Goal: Information Seeking & Learning: Check status

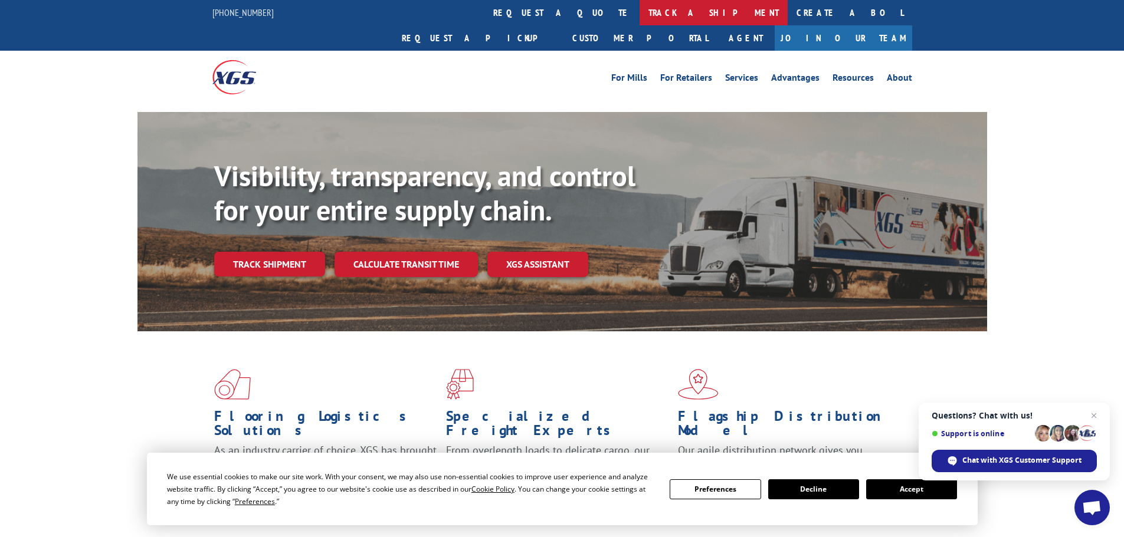
click at [639, 14] on link "track a shipment" at bounding box center [713, 12] width 148 height 25
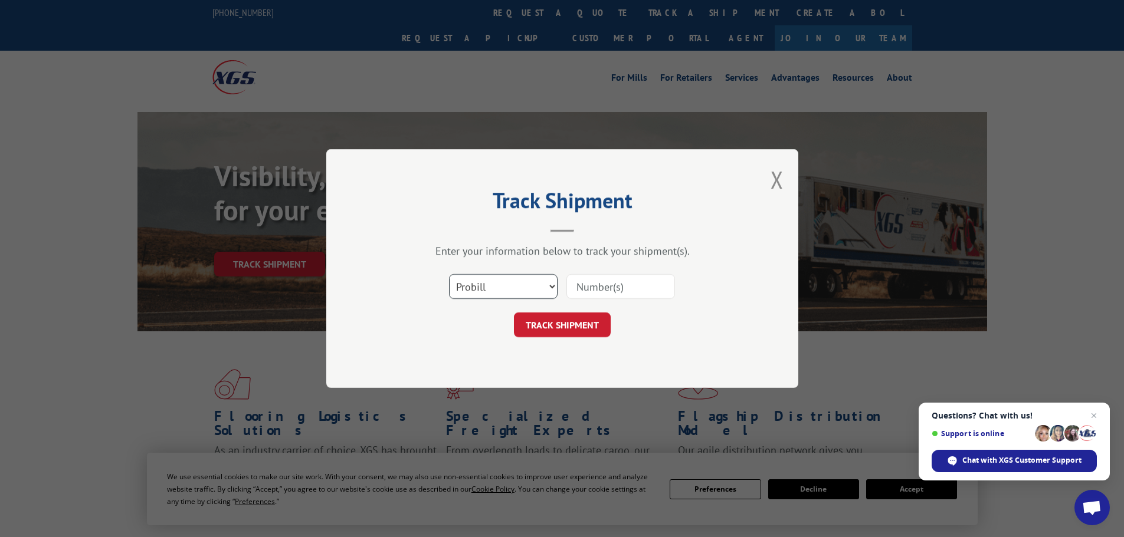
click at [476, 284] on select "Select category... Probill BOL PO" at bounding box center [503, 286] width 109 height 25
select select "po"
click at [449, 274] on select "Select category... Probill BOL PO" at bounding box center [503, 286] width 109 height 25
click at [588, 286] on input at bounding box center [620, 286] width 109 height 25
paste input "08549490"
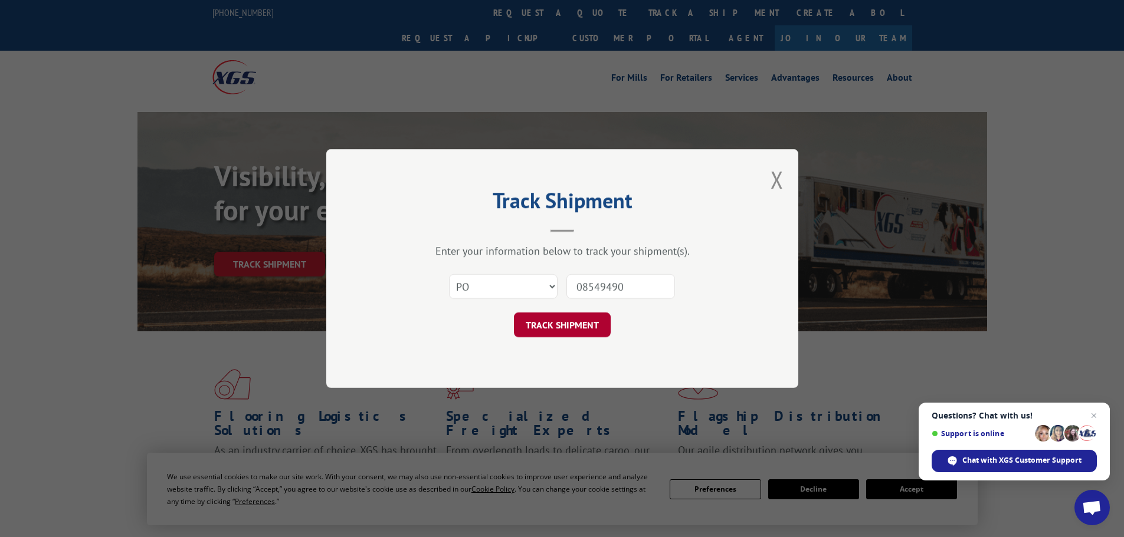
type input "08549490"
click at [573, 327] on button "TRACK SHIPMENT" at bounding box center [562, 325] width 97 height 25
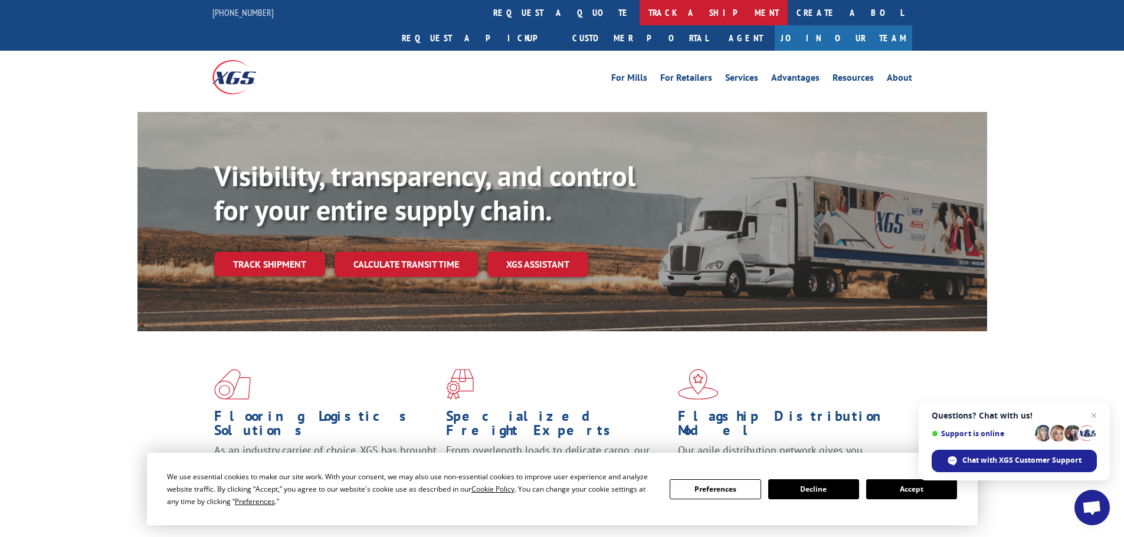
click at [639, 21] on link "track a shipment" at bounding box center [713, 12] width 148 height 25
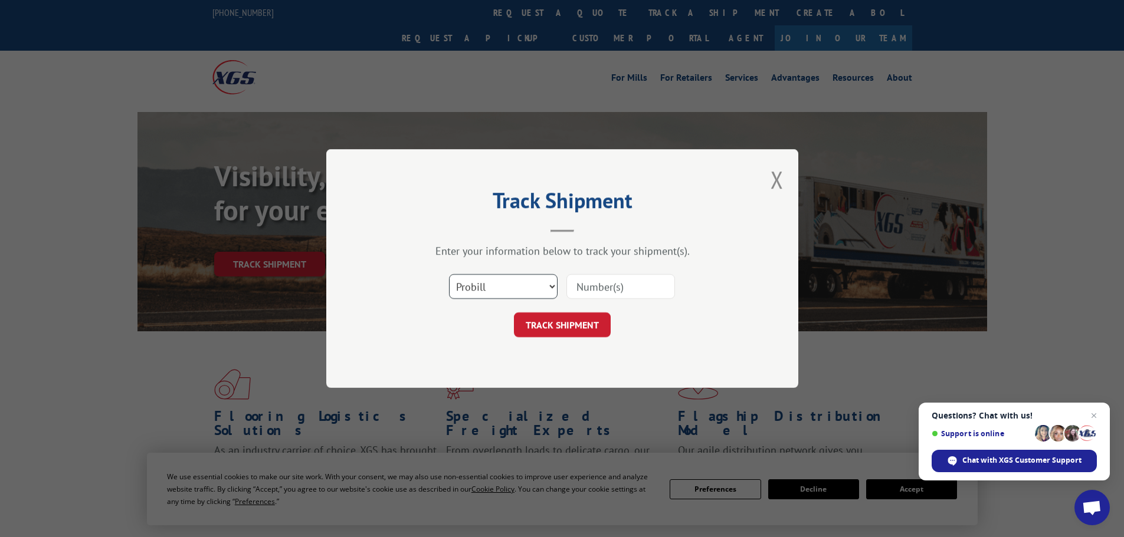
click at [470, 296] on select "Select category... Probill BOL PO" at bounding box center [503, 286] width 109 height 25
select select "po"
click at [449, 274] on select "Select category... Probill BOL PO" at bounding box center [503, 286] width 109 height 25
click at [586, 281] on input at bounding box center [620, 286] width 109 height 25
paste input "08549490"
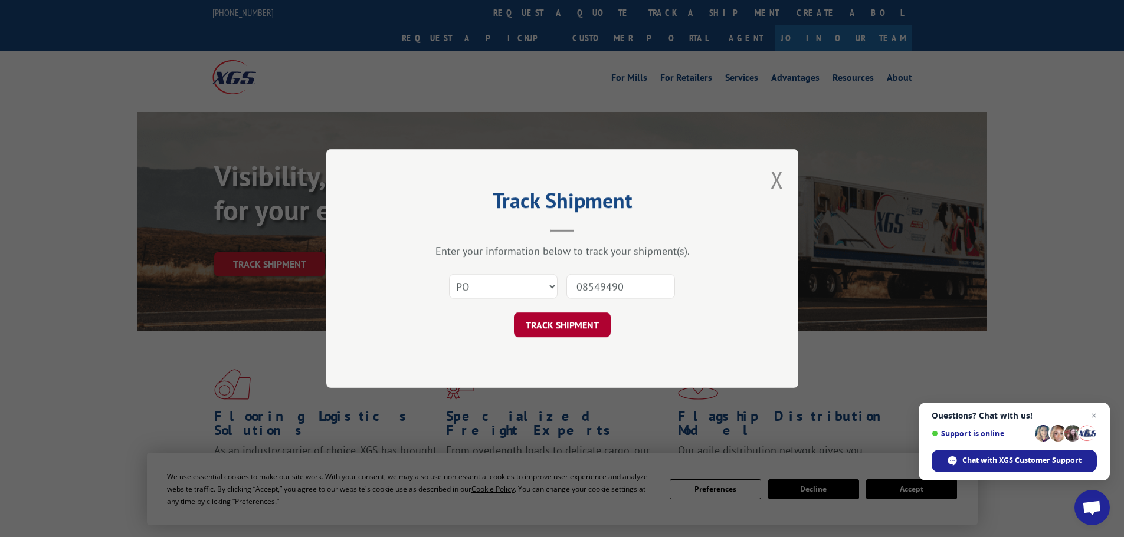
type input "08549490"
click at [575, 325] on button "TRACK SHIPMENT" at bounding box center [562, 325] width 97 height 25
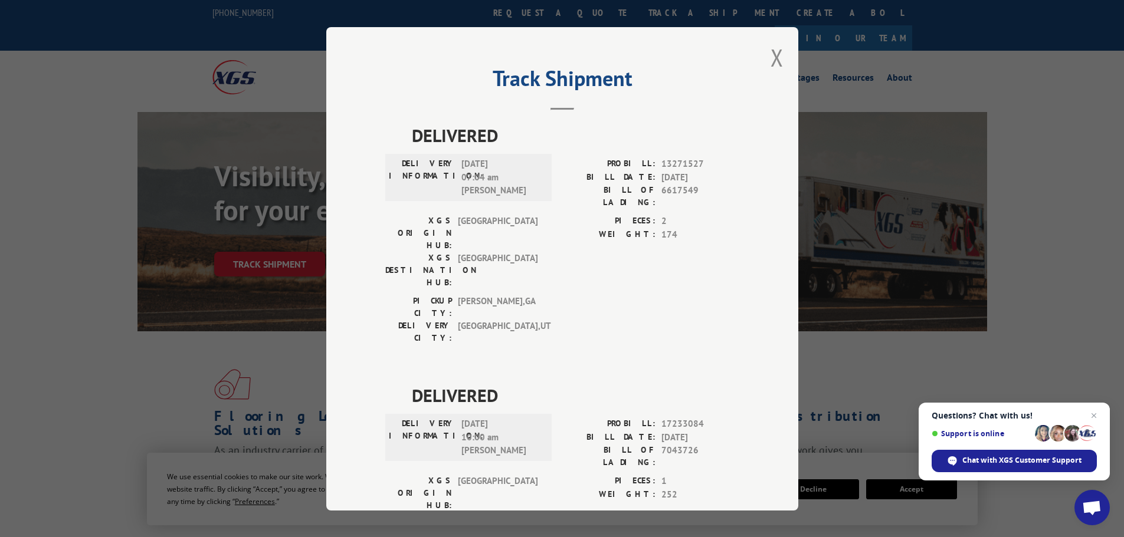
click at [763, 57] on div "Track Shipment DELIVERED DELIVERY INFORMATION: [DATE] 07:04 am [PERSON_NAME]: 1…" at bounding box center [562, 269] width 472 height 484
click at [776, 55] on button "Close modal" at bounding box center [776, 57] width 13 height 31
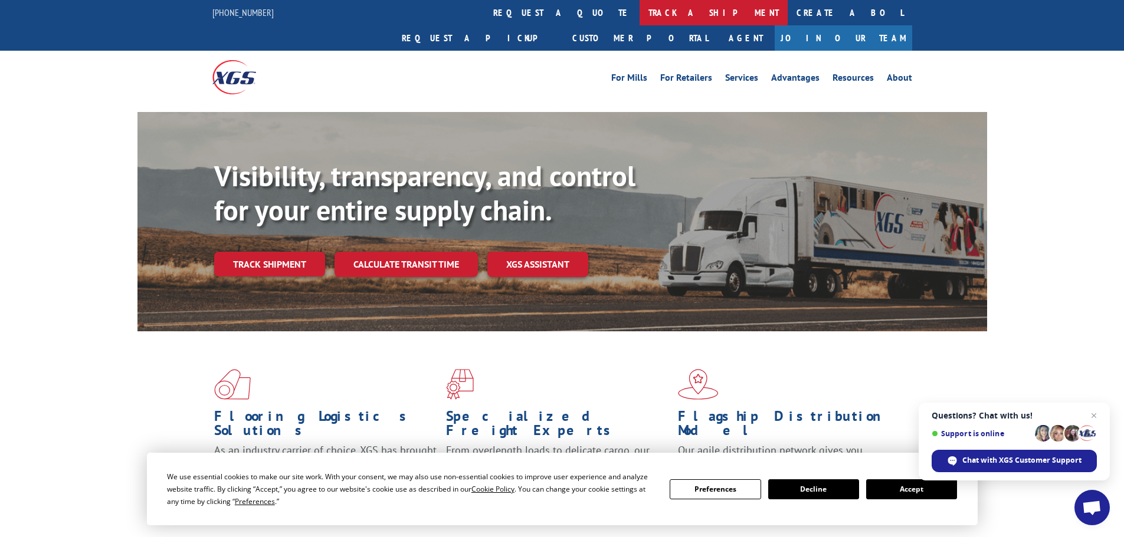
click at [639, 5] on link "track a shipment" at bounding box center [713, 12] width 148 height 25
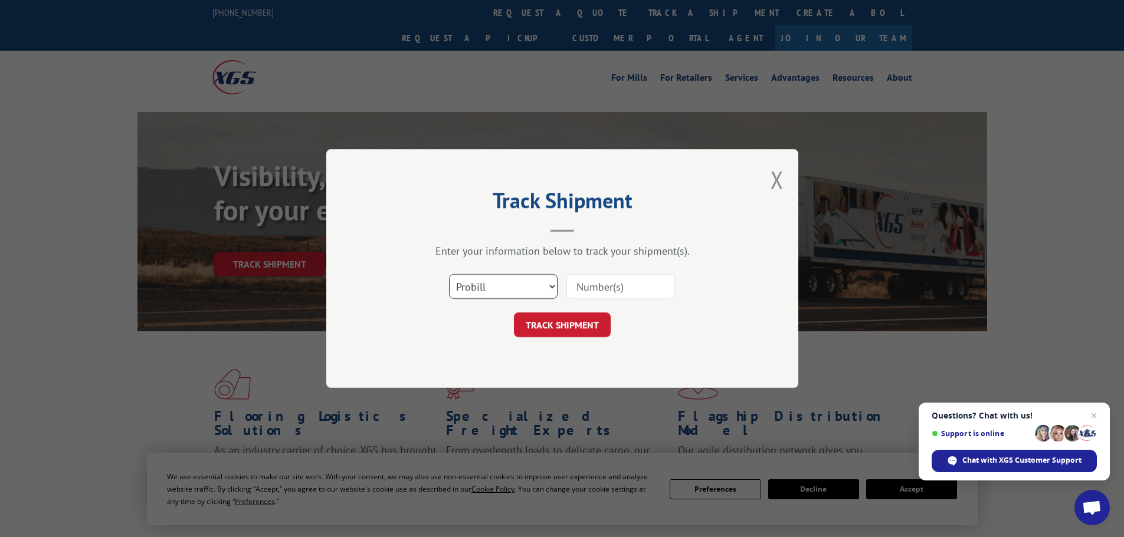
click at [506, 284] on select "Select category... Probill BOL PO" at bounding box center [503, 286] width 109 height 25
select select "po"
click at [449, 274] on select "Select category... Probill BOL PO" at bounding box center [503, 286] width 109 height 25
click at [605, 287] on input at bounding box center [620, 286] width 109 height 25
paste input "08549500"
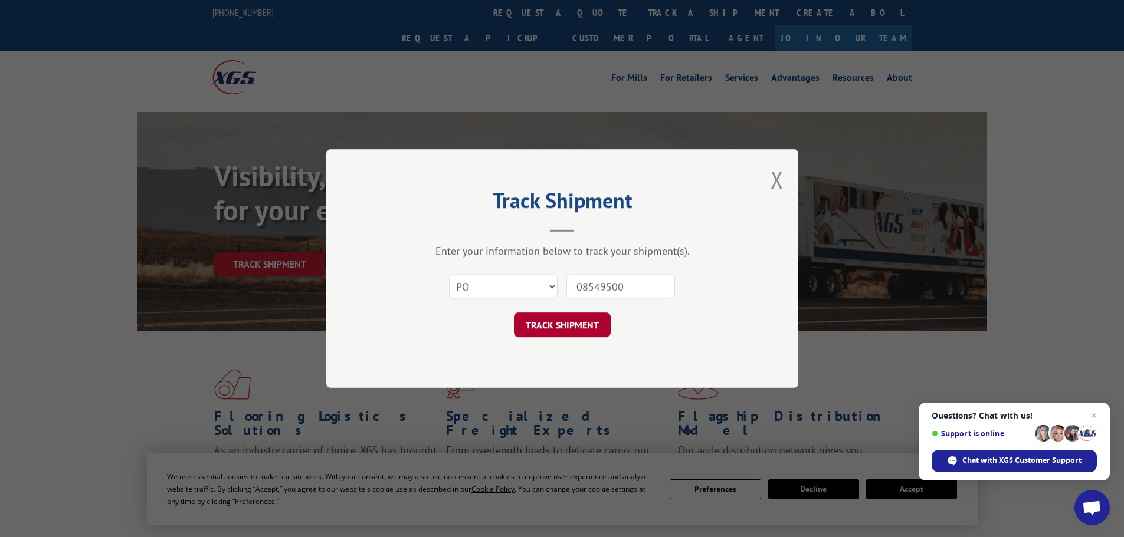
type input "08549500"
click at [570, 336] on button "TRACK SHIPMENT" at bounding box center [562, 325] width 97 height 25
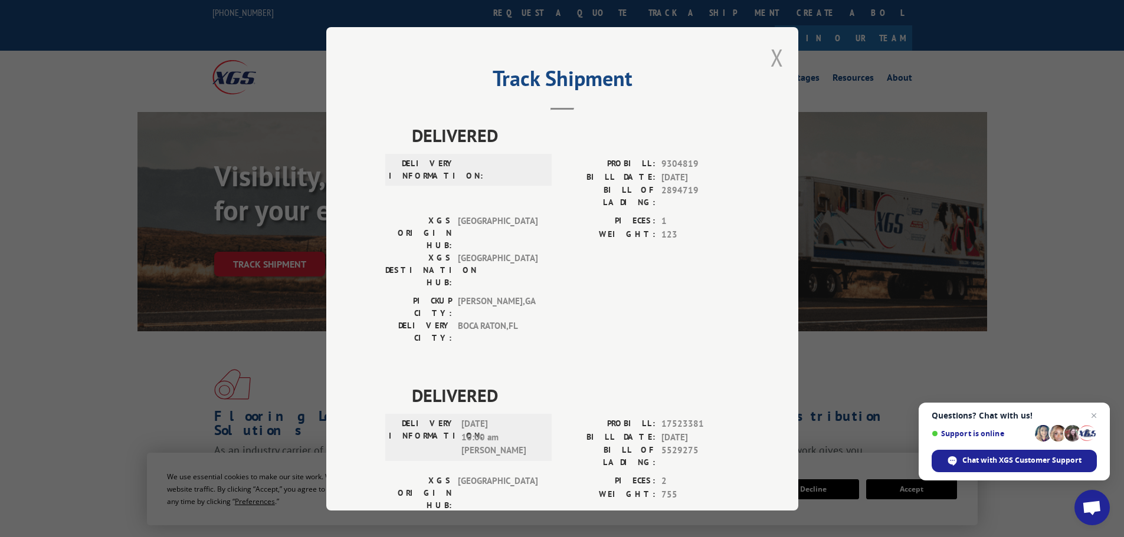
click at [770, 60] on button "Close modal" at bounding box center [776, 57] width 13 height 31
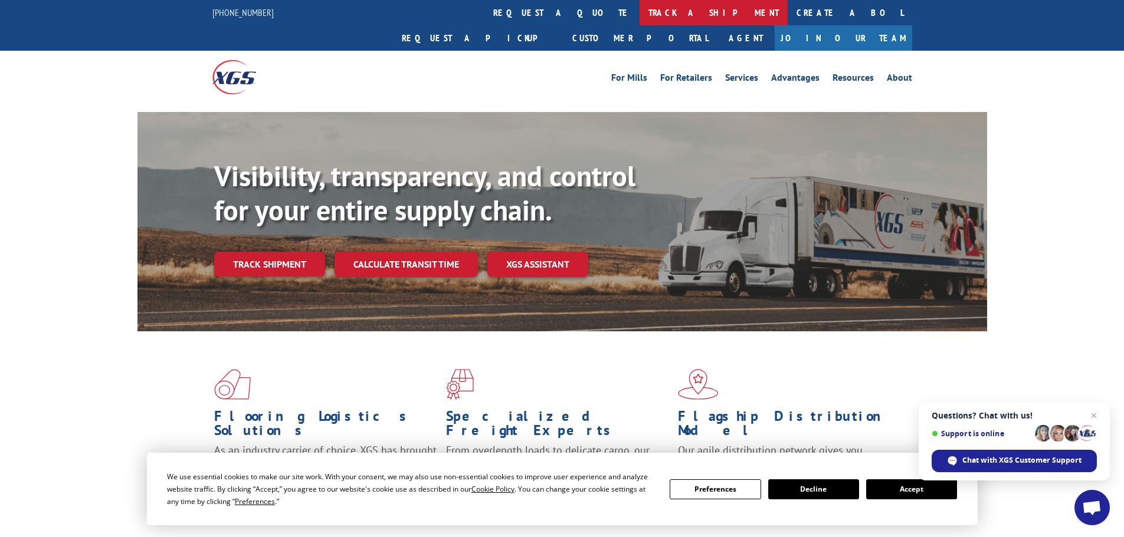
click at [639, 22] on link "track a shipment" at bounding box center [713, 12] width 148 height 25
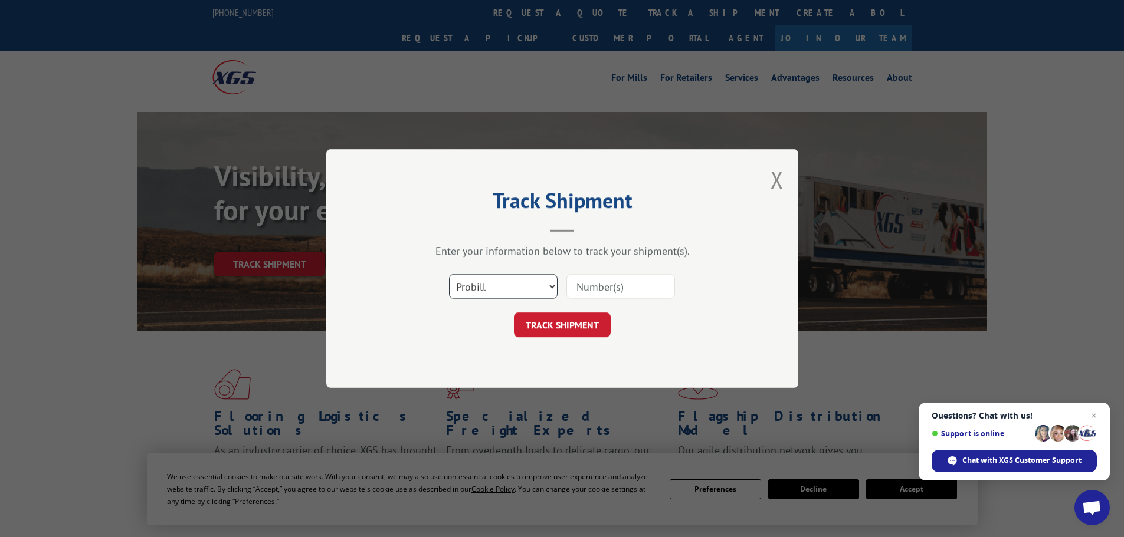
click at [482, 294] on select "Select category... Probill BOL PO" at bounding box center [503, 286] width 109 height 25
select select "po"
click at [449, 274] on select "Select category... Probill BOL PO" at bounding box center [503, 286] width 109 height 25
click at [590, 286] on input at bounding box center [620, 286] width 109 height 25
paste input "08549476"
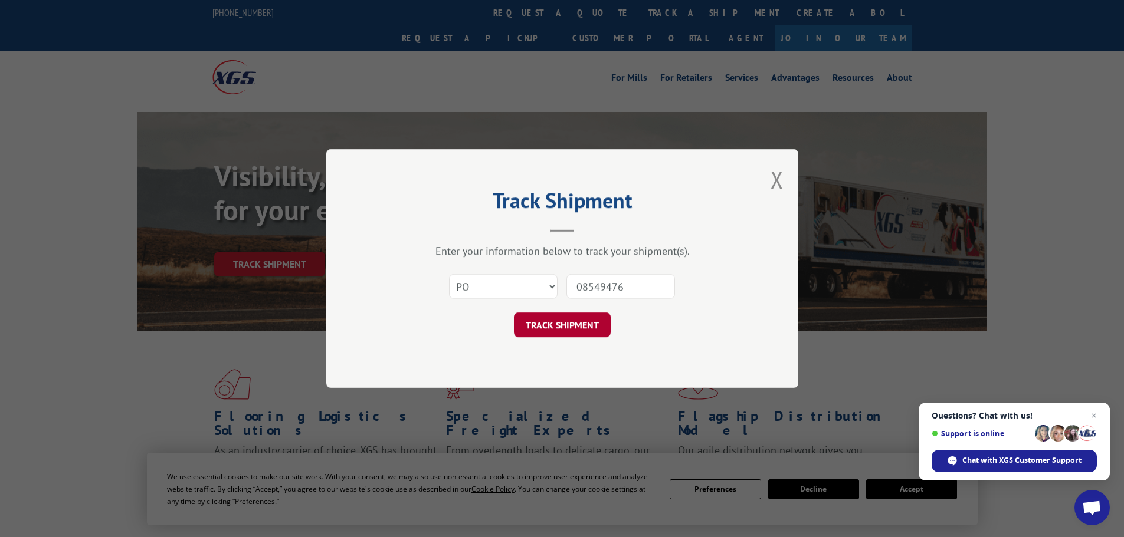
type input "08549476"
click at [561, 332] on button "TRACK SHIPMENT" at bounding box center [562, 325] width 97 height 25
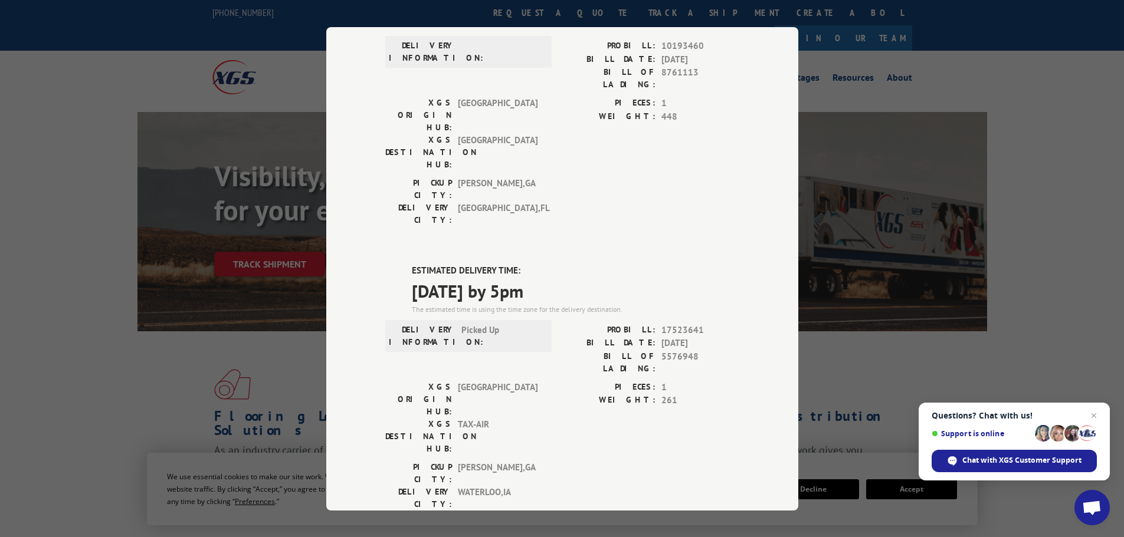
scroll to position [73, 0]
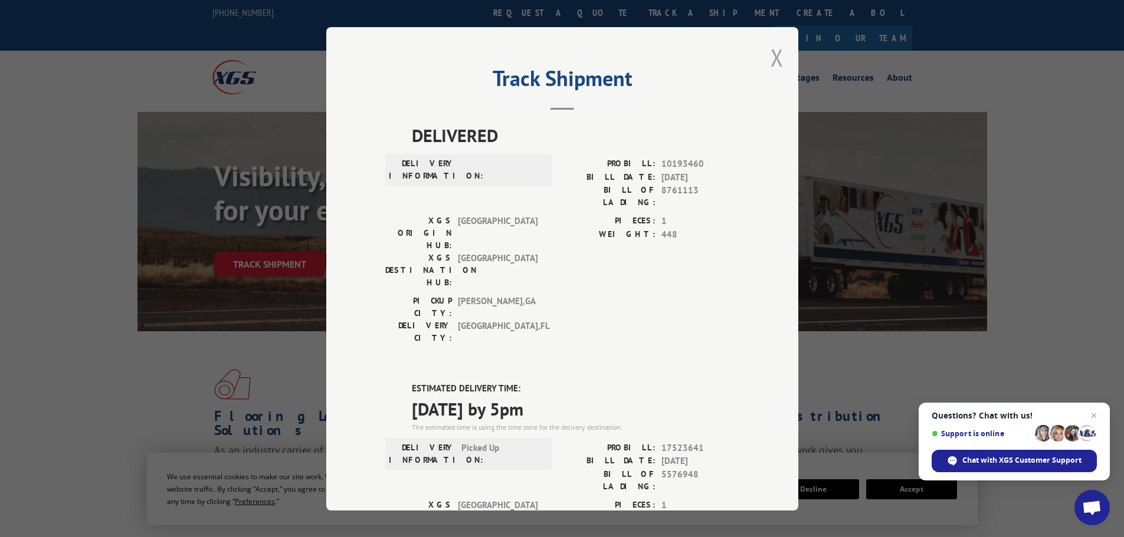
click at [770, 59] on button "Close modal" at bounding box center [776, 57] width 13 height 31
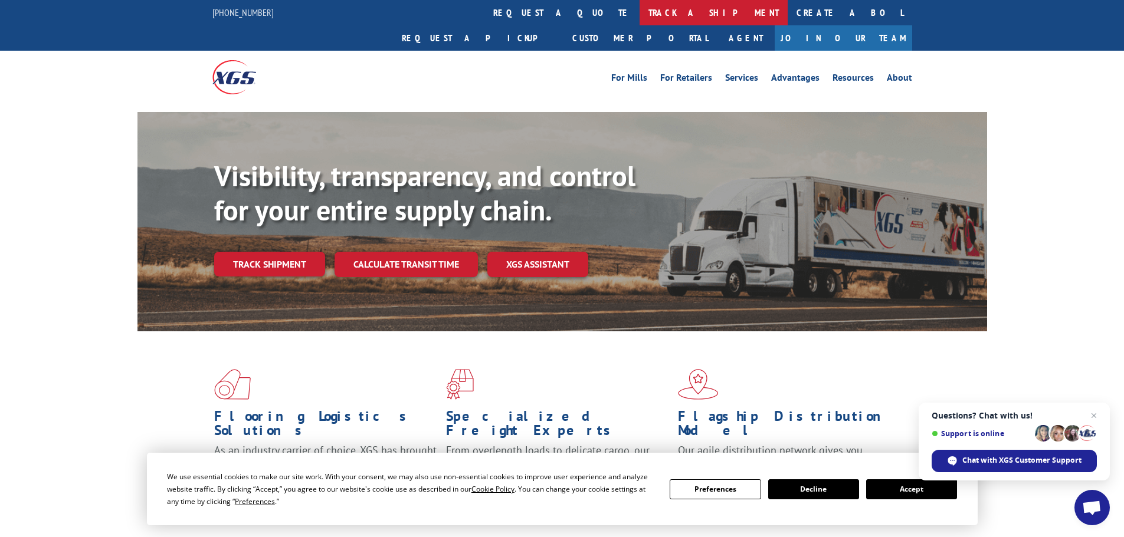
click at [639, 15] on link "track a shipment" at bounding box center [713, 12] width 148 height 25
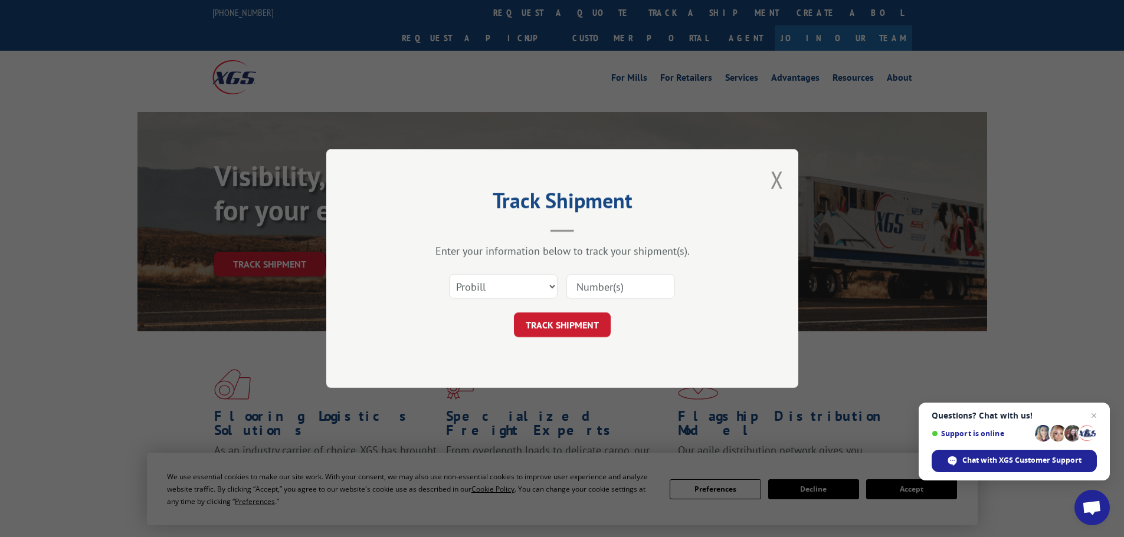
scroll to position [0, 0]
click at [462, 304] on div "Select category... Probill BOL PO" at bounding box center [562, 286] width 354 height 39
click at [475, 284] on select "Select category... Probill BOL PO" at bounding box center [503, 286] width 109 height 25
select select "po"
click at [449, 274] on select "Select category... Probill BOL PO" at bounding box center [503, 286] width 109 height 25
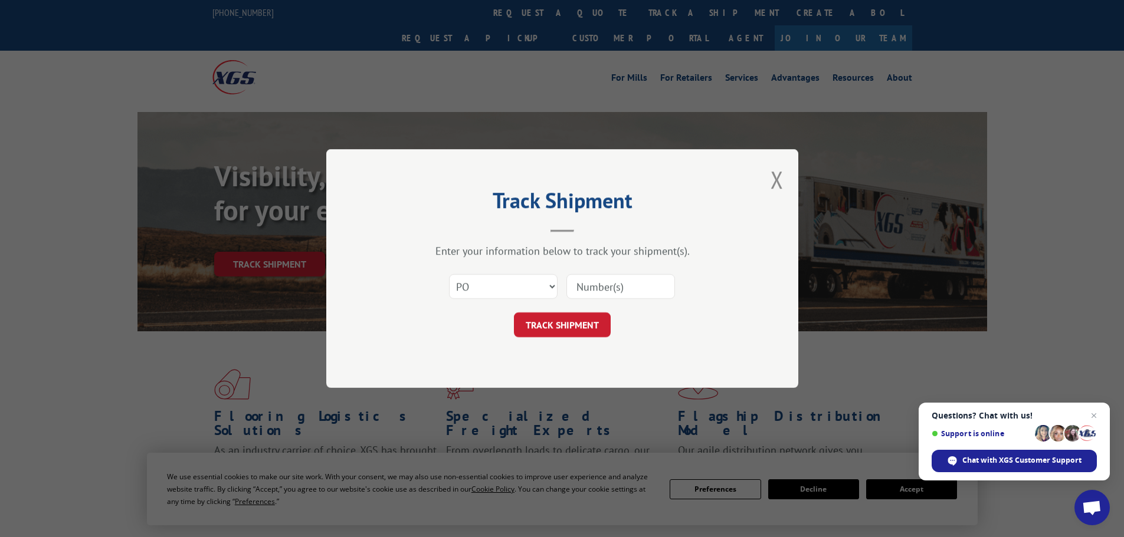
click at [583, 290] on input at bounding box center [620, 286] width 109 height 25
paste input "08549476"
type input "08549476"
click at [576, 324] on button "TRACK SHIPMENT" at bounding box center [562, 325] width 97 height 25
